Goal: Information Seeking & Learning: Learn about a topic

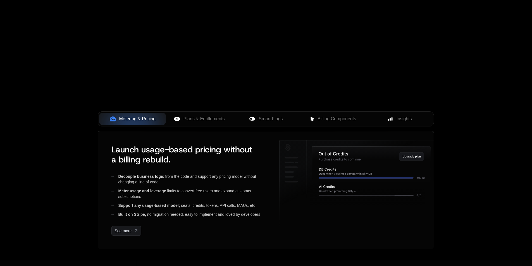
scroll to position [140, 0]
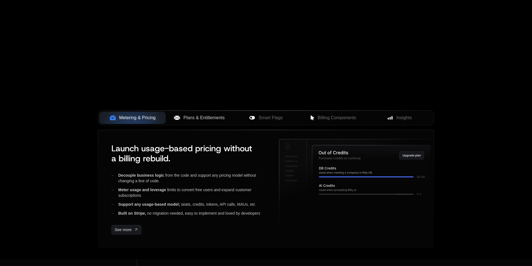
click at [190, 118] on span "Plans & Entitlements" at bounding box center [203, 117] width 41 height 7
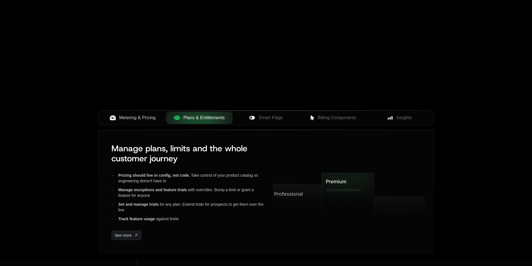
click at [143, 119] on span "Metering & Pricing" at bounding box center [137, 117] width 37 height 7
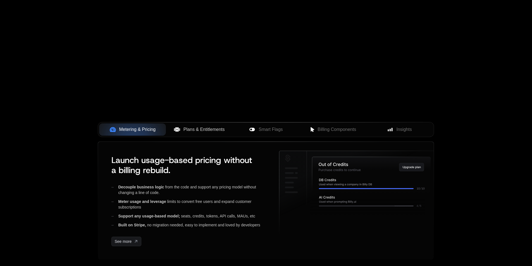
scroll to position [56, 0]
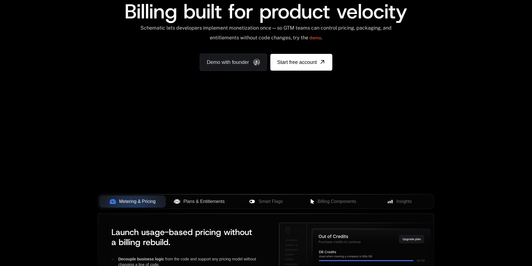
click at [219, 203] on span "Plans & Entitlements" at bounding box center [203, 201] width 41 height 7
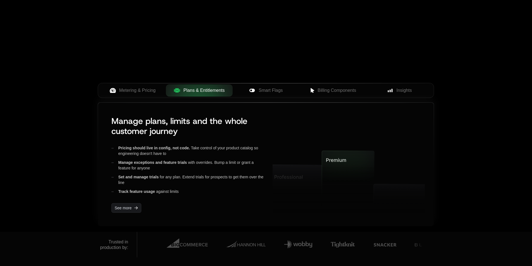
scroll to position [167, 0]
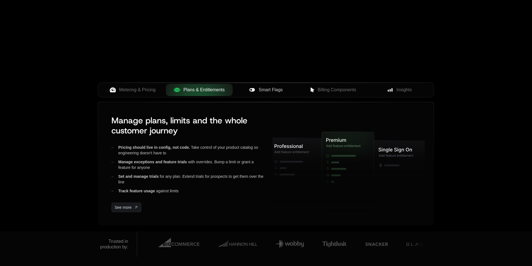
click at [270, 90] on span "Smart Flags" at bounding box center [270, 90] width 24 height 7
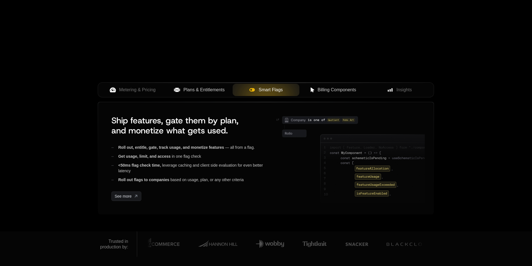
click at [315, 88] on div "Billing Components" at bounding box center [333, 90] width 58 height 7
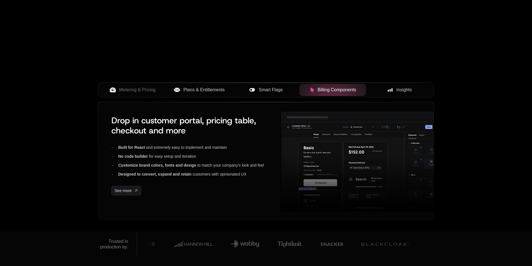
click at [410, 87] on span "Insights" at bounding box center [403, 90] width 15 height 7
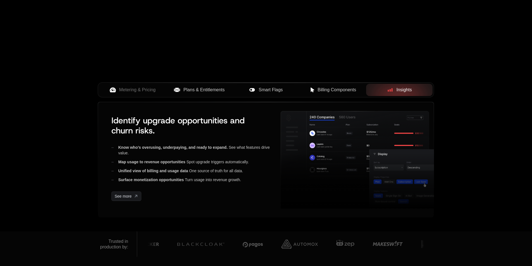
click at [518, 93] on div "AI Products Developers Pricing Docs Resources Summit Sign in Sign Up RELEASED T…" at bounding box center [266, 32] width 532 height 399
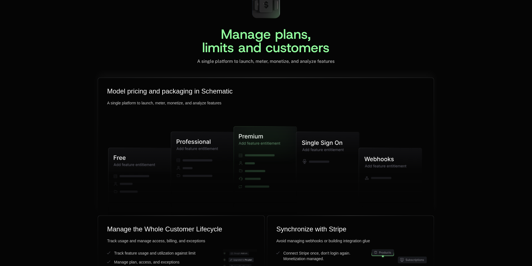
scroll to position [1340, 0]
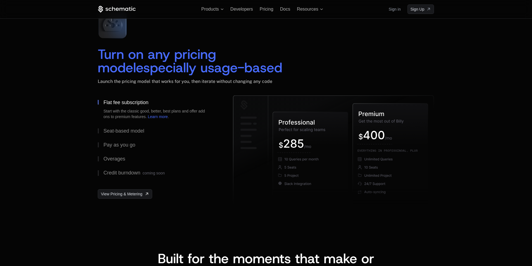
scroll to position [698, 0]
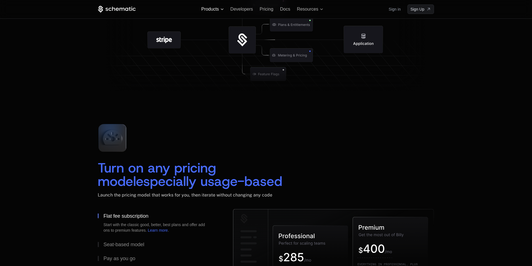
click at [209, 8] on span "Products" at bounding box center [210, 9] width 18 height 5
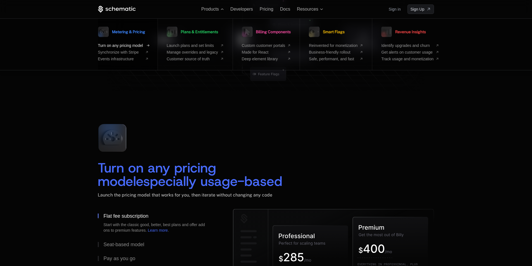
click at [126, 45] on span "Turn on any pricing model" at bounding box center [120, 45] width 45 height 4
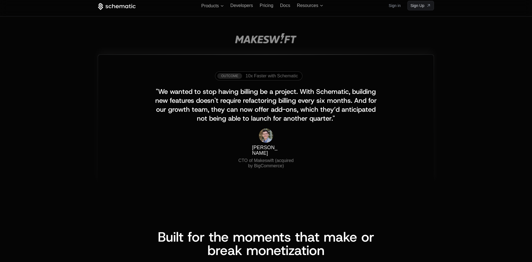
scroll to position [558, 0]
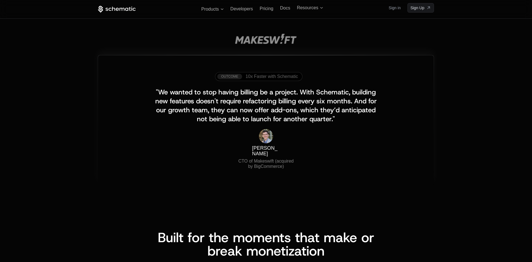
click at [262, 76] on span "10x Faster with Schematic" at bounding box center [271, 76] width 52 height 5
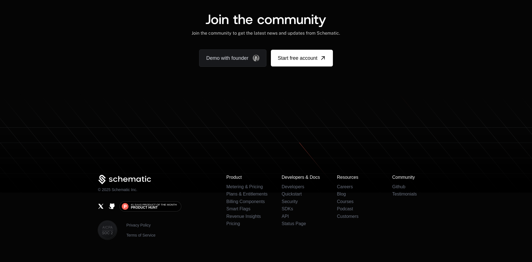
scroll to position [1064, 0]
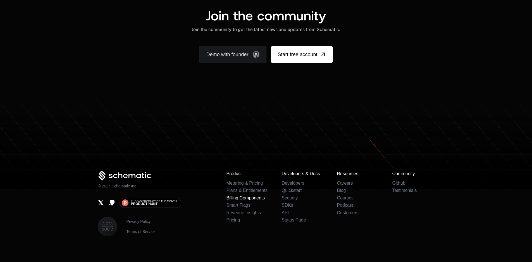
click at [236, 195] on link "Billing Components" at bounding box center [245, 197] width 39 height 5
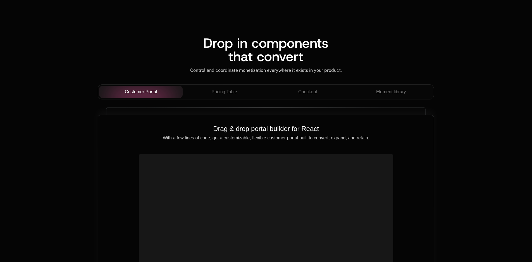
scroll to position [502, 0]
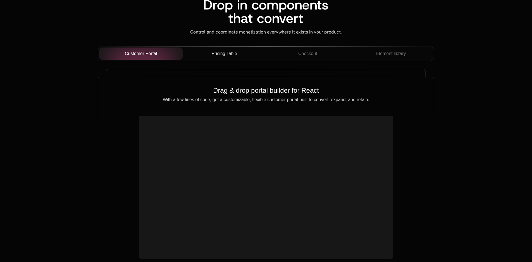
click at [233, 53] on span "Pricing Table" at bounding box center [224, 53] width 25 height 7
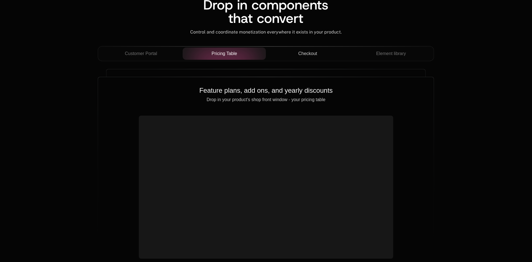
click at [286, 53] on div "Checkout" at bounding box center [307, 53] width 75 height 7
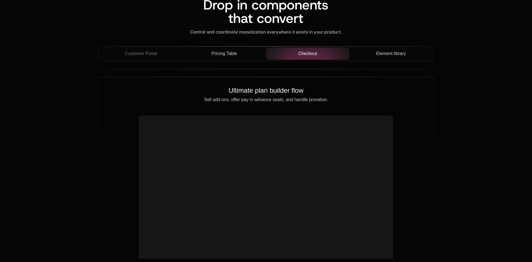
click at [392, 56] on span "Element library" at bounding box center [391, 53] width 30 height 7
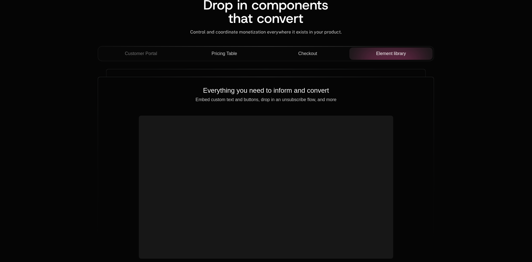
click at [293, 50] on button "Checkout" at bounding box center [307, 53] width 83 height 12
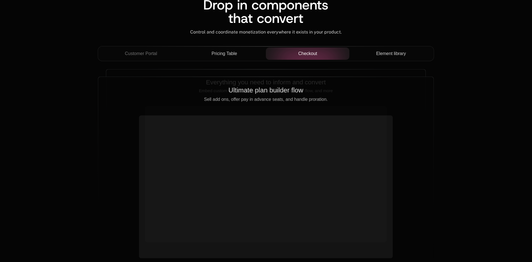
click at [249, 49] on button "Pricing Table" at bounding box center [224, 53] width 83 height 12
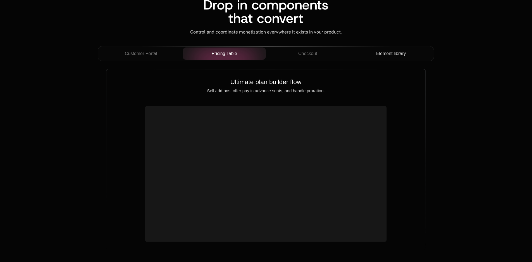
click at [192, 48] on div at bounding box center [224, 53] width 83 height 12
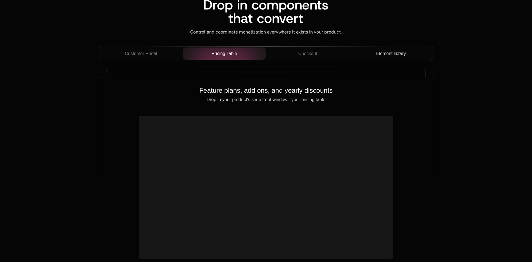
click at [154, 46] on div at bounding box center [266, 46] width 252 height 0
click at [153, 51] on span "Customer Portal" at bounding box center [141, 53] width 32 height 7
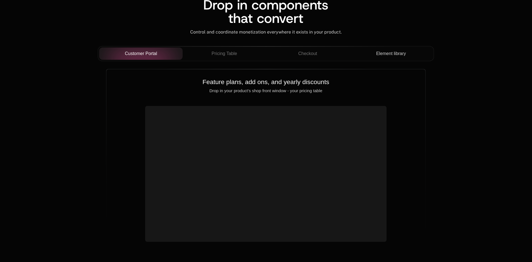
click at [215, 53] on span "Pricing Table" at bounding box center [224, 53] width 25 height 7
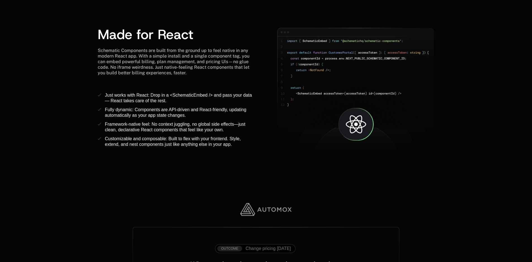
scroll to position [726, 0]
